Goal: Transaction & Acquisition: Purchase product/service

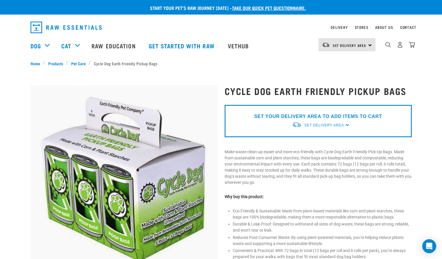
click at [346, 124] on div "SET YOUR DELIVERY AREA TO ADD ITEMS TO CART Set Delivery Area [GEOGRAPHIC_DATA]…" at bounding box center [318, 121] width 187 height 32
click at [366, 48] on link "Set Delivery Area" at bounding box center [350, 45] width 34 height 9
click at [343, 63] on link "[GEOGRAPHIC_DATA]" at bounding box center [347, 61] width 56 height 13
